Goal: Information Seeking & Learning: Check status

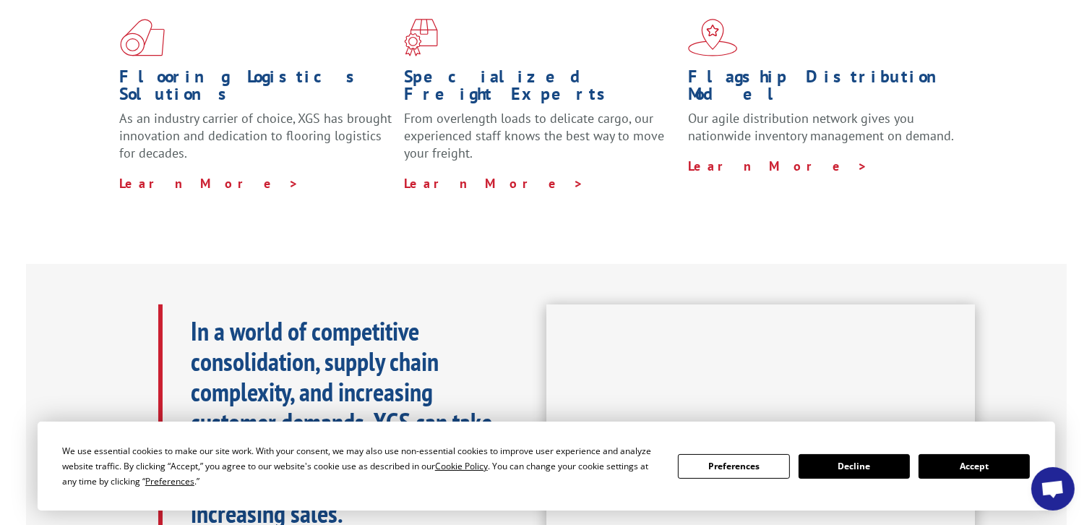
scroll to position [578, 0]
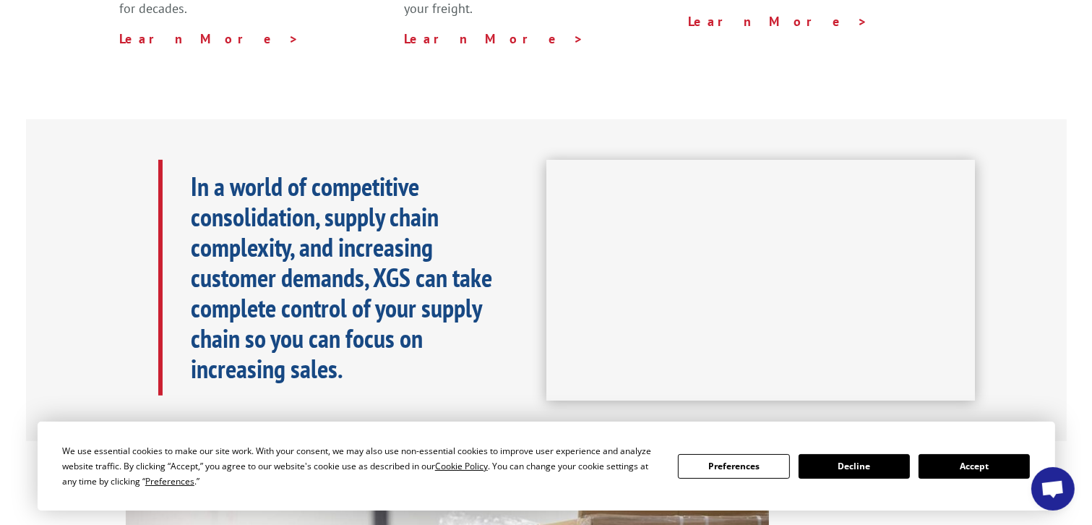
click at [970, 462] on button "Accept" at bounding box center [973, 466] width 111 height 25
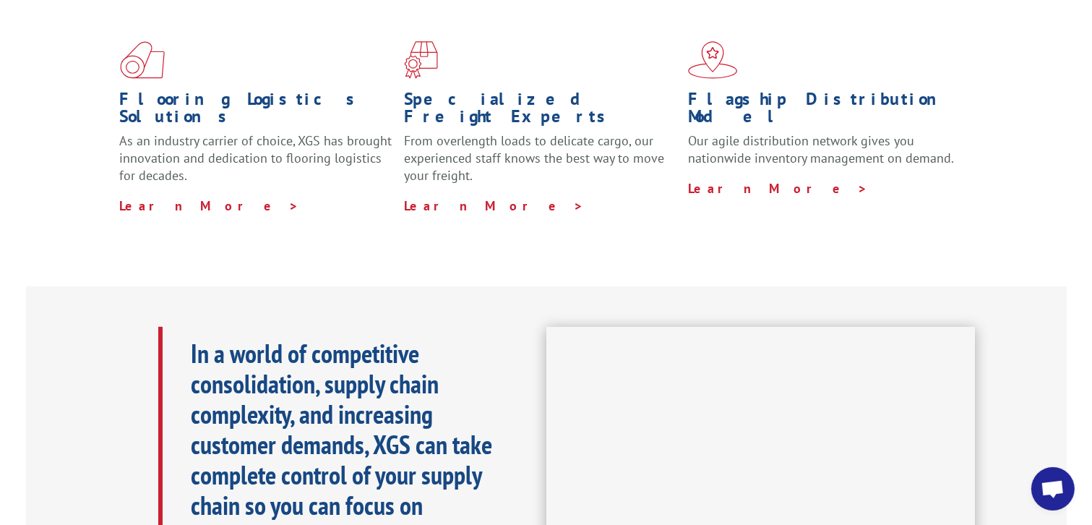
scroll to position [72, 0]
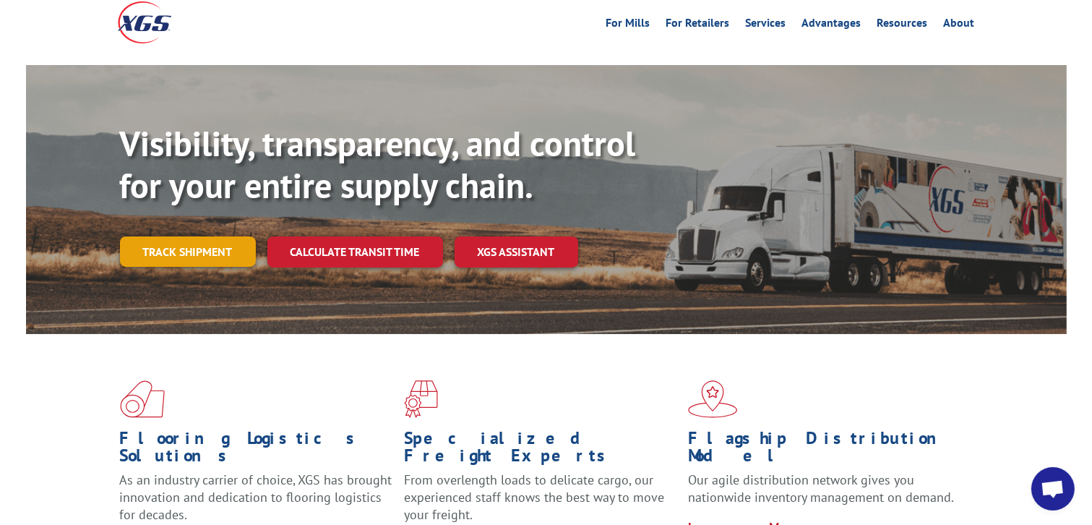
click at [178, 236] on link "Track shipment" at bounding box center [188, 251] width 136 height 30
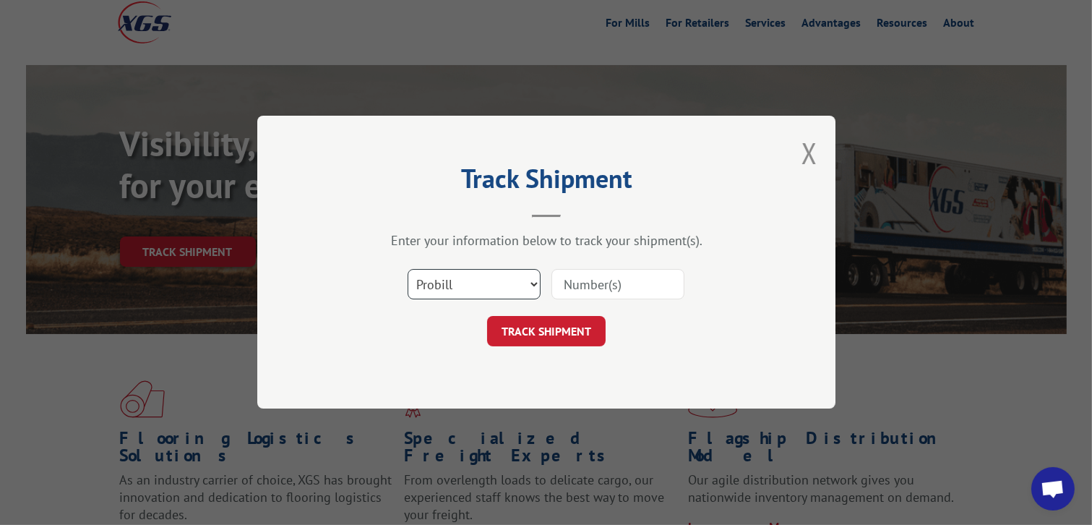
click at [540, 283] on select "Select category... Probill BOL PO" at bounding box center [474, 285] width 133 height 30
click at [538, 283] on select "Select category... Probill BOL PO" at bounding box center [474, 285] width 133 height 30
paste input "[URL][DOMAIN_NAME]"
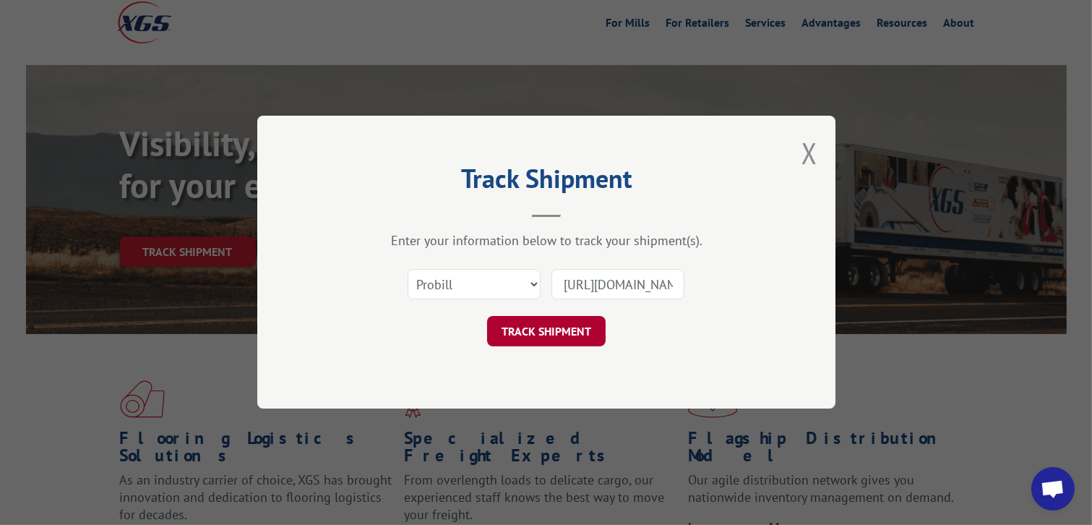
scroll to position [0, 263]
type input "[URL][DOMAIN_NAME]"
click at [544, 340] on button "TRACK SHIPMENT" at bounding box center [546, 332] width 119 height 30
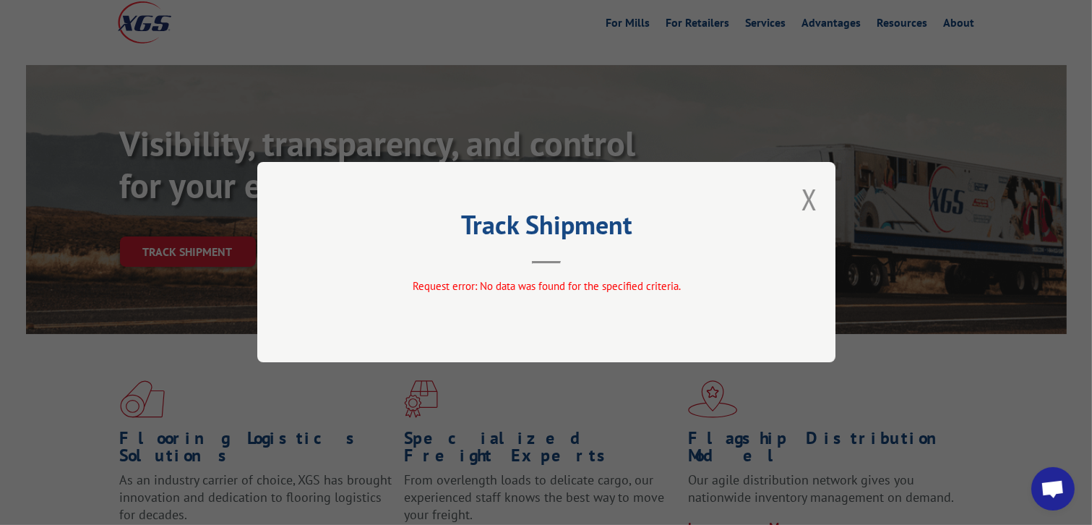
drag, startPoint x: 809, startPoint y: 192, endPoint x: 841, endPoint y: 202, distance: 33.4
click at [809, 192] on button "Close modal" at bounding box center [809, 199] width 16 height 38
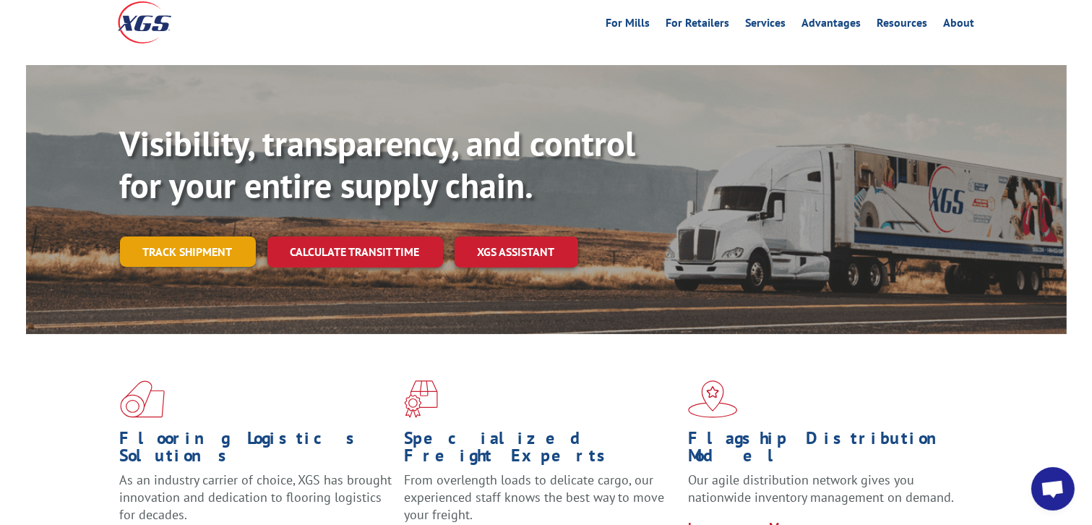
click at [238, 236] on link "Track shipment" at bounding box center [188, 251] width 136 height 30
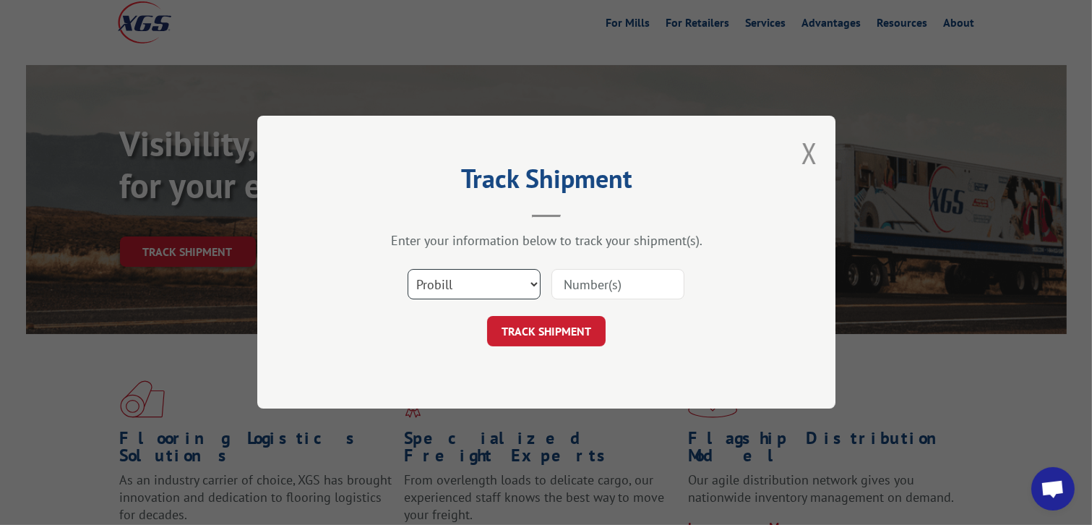
click at [525, 288] on select "Select category... Probill BOL PO" at bounding box center [474, 285] width 133 height 30
select select "po"
click at [408, 270] on select "Select category... Probill BOL PO" at bounding box center [474, 285] width 133 height 30
drag, startPoint x: 614, startPoint y: 278, endPoint x: 579, endPoint y: 222, distance: 66.6
click at [613, 278] on input at bounding box center [617, 285] width 133 height 30
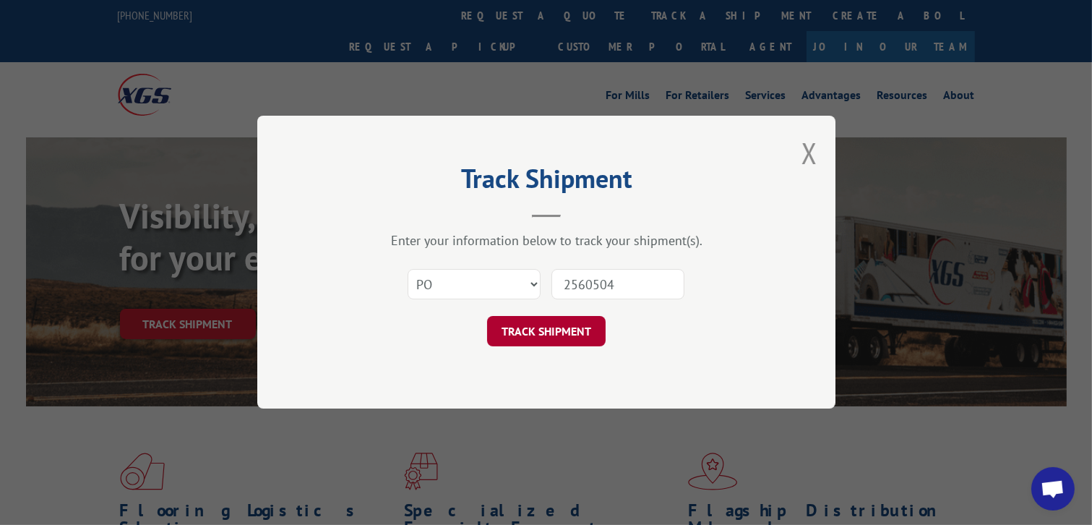
type input "2560504"
click at [556, 337] on button "TRACK SHIPMENT" at bounding box center [546, 332] width 119 height 30
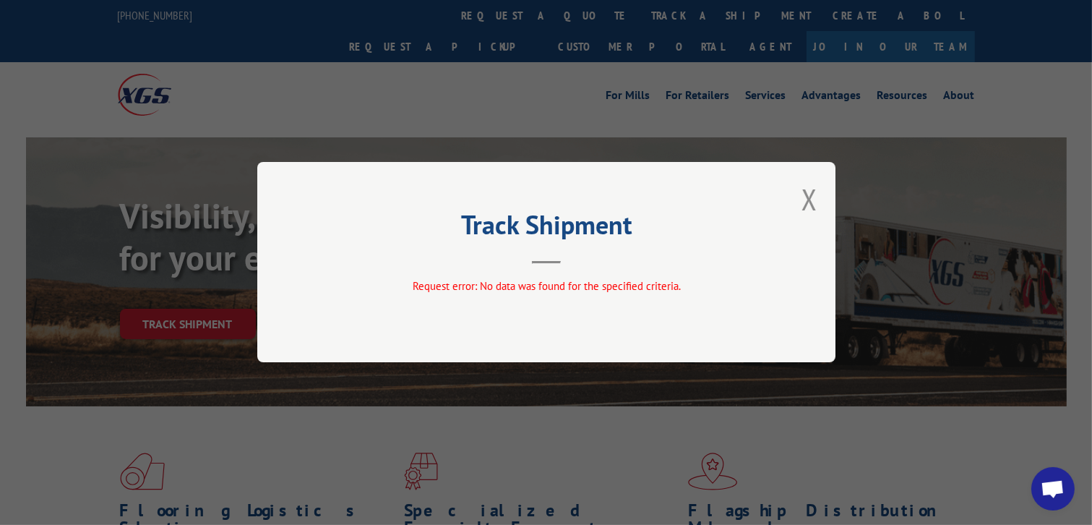
click at [821, 193] on div "Track Shipment Request error: No data was found for the specified criteria." at bounding box center [546, 262] width 578 height 200
click at [804, 201] on button "Close modal" at bounding box center [809, 199] width 16 height 38
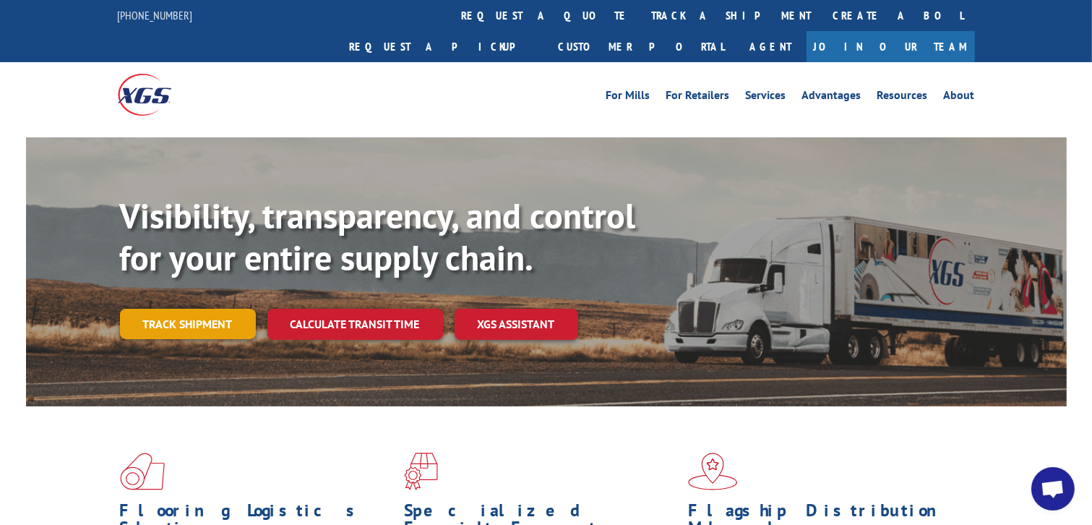
click at [218, 309] on link "Track shipment" at bounding box center [188, 324] width 136 height 30
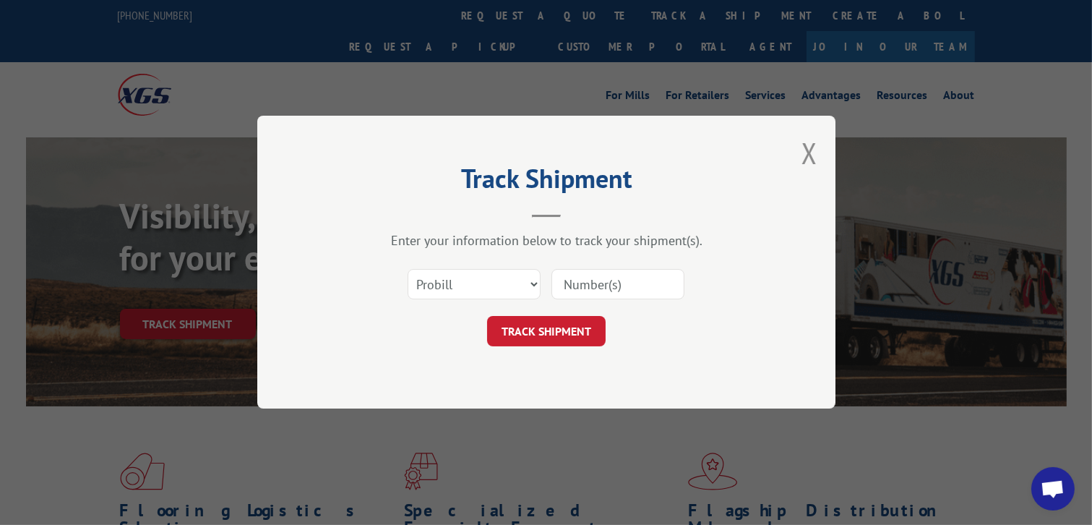
click at [585, 275] on input at bounding box center [617, 285] width 133 height 30
type input "2560504"
click at [468, 286] on select "Select category... Probill BOL PO" at bounding box center [474, 285] width 133 height 30
click at [408, 270] on select "Select category... Probill BOL PO" at bounding box center [474, 285] width 133 height 30
click at [515, 337] on button "TRACK SHIPMENT" at bounding box center [546, 332] width 119 height 30
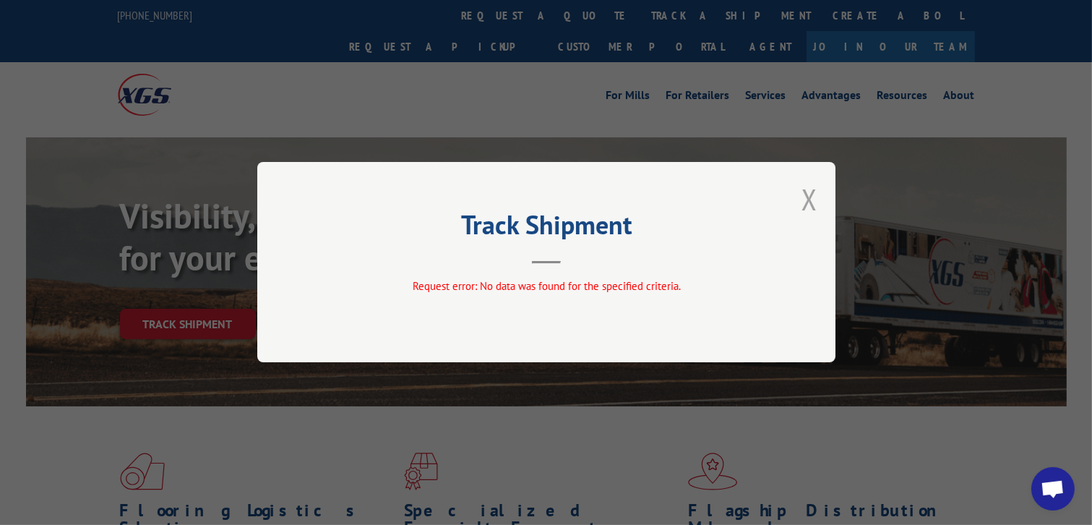
click at [816, 195] on button "Close modal" at bounding box center [809, 199] width 16 height 38
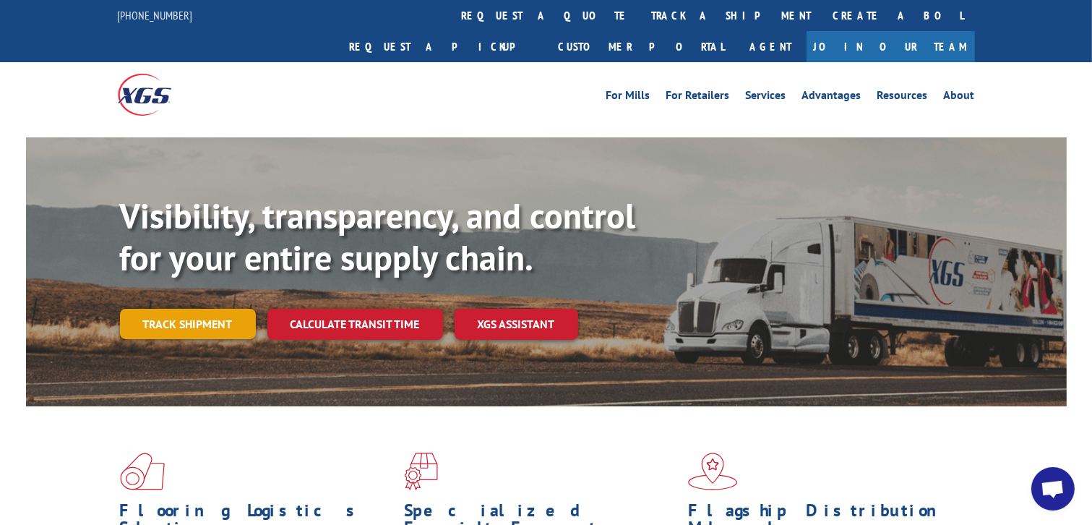
click at [199, 309] on link "Track shipment" at bounding box center [188, 324] width 136 height 30
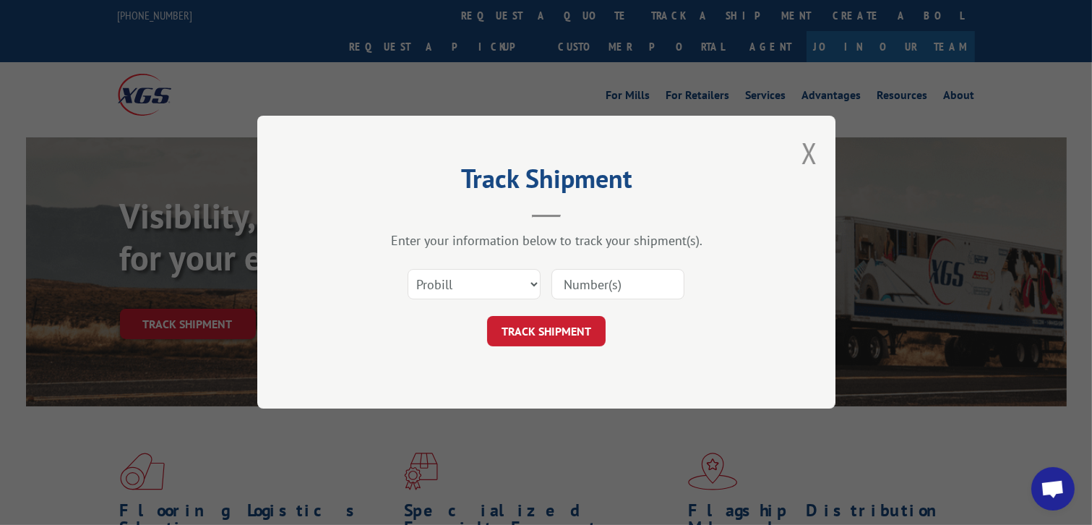
click at [591, 287] on input at bounding box center [617, 285] width 133 height 30
type input "2560504"
click at [527, 287] on select "Select category... Probill BOL PO" at bounding box center [474, 285] width 133 height 30
select select "bol"
click at [408, 270] on select "Select category... Probill BOL PO" at bounding box center [474, 285] width 133 height 30
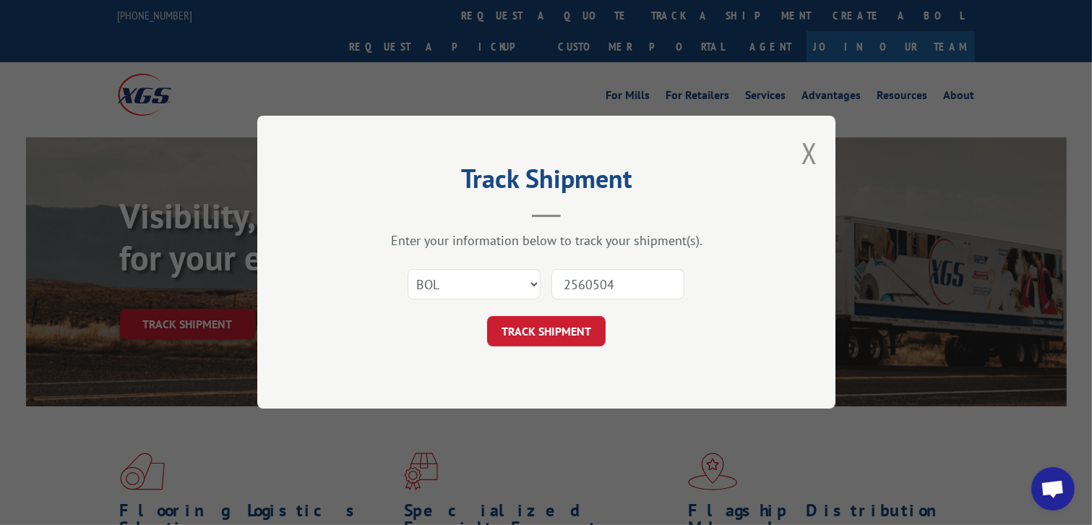
click at [532, 336] on button "TRACK SHIPMENT" at bounding box center [546, 332] width 119 height 30
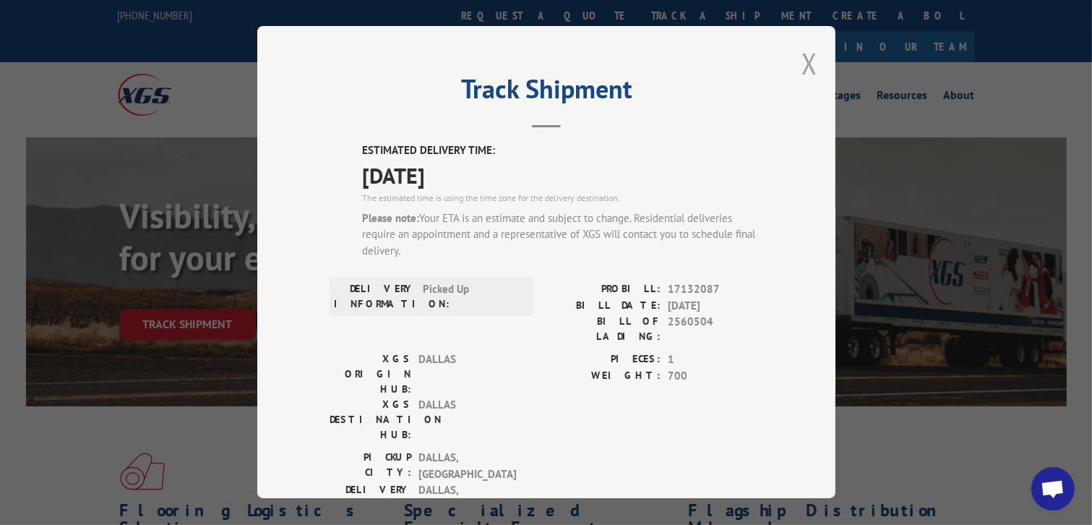
click at [801, 68] on button "Close modal" at bounding box center [809, 63] width 16 height 38
